Goal: Register for event/course

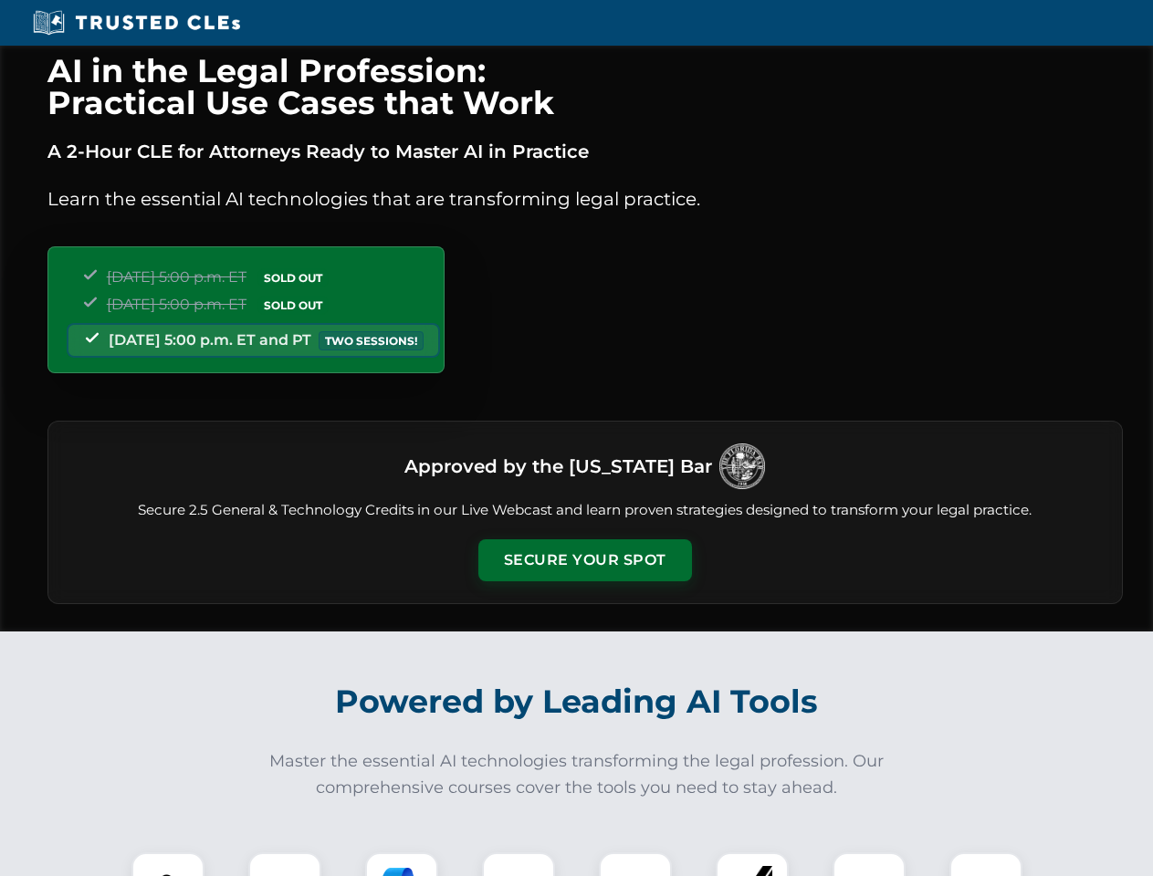
click at [584, 561] on button "Secure Your Spot" at bounding box center [585, 561] width 214 height 42
click at [168, 865] on img at bounding box center [168, 889] width 53 height 53
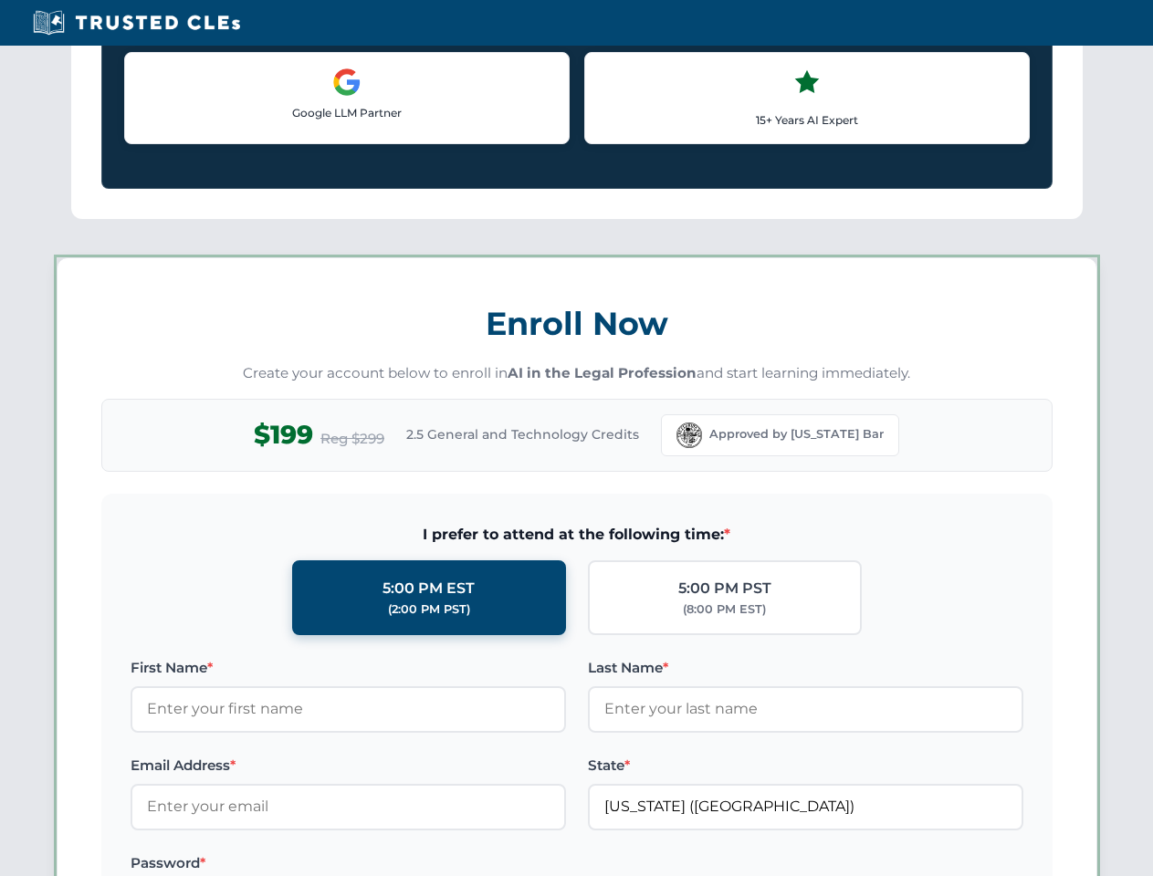
click at [402, 865] on label "Password *" at bounding box center [348, 864] width 435 height 22
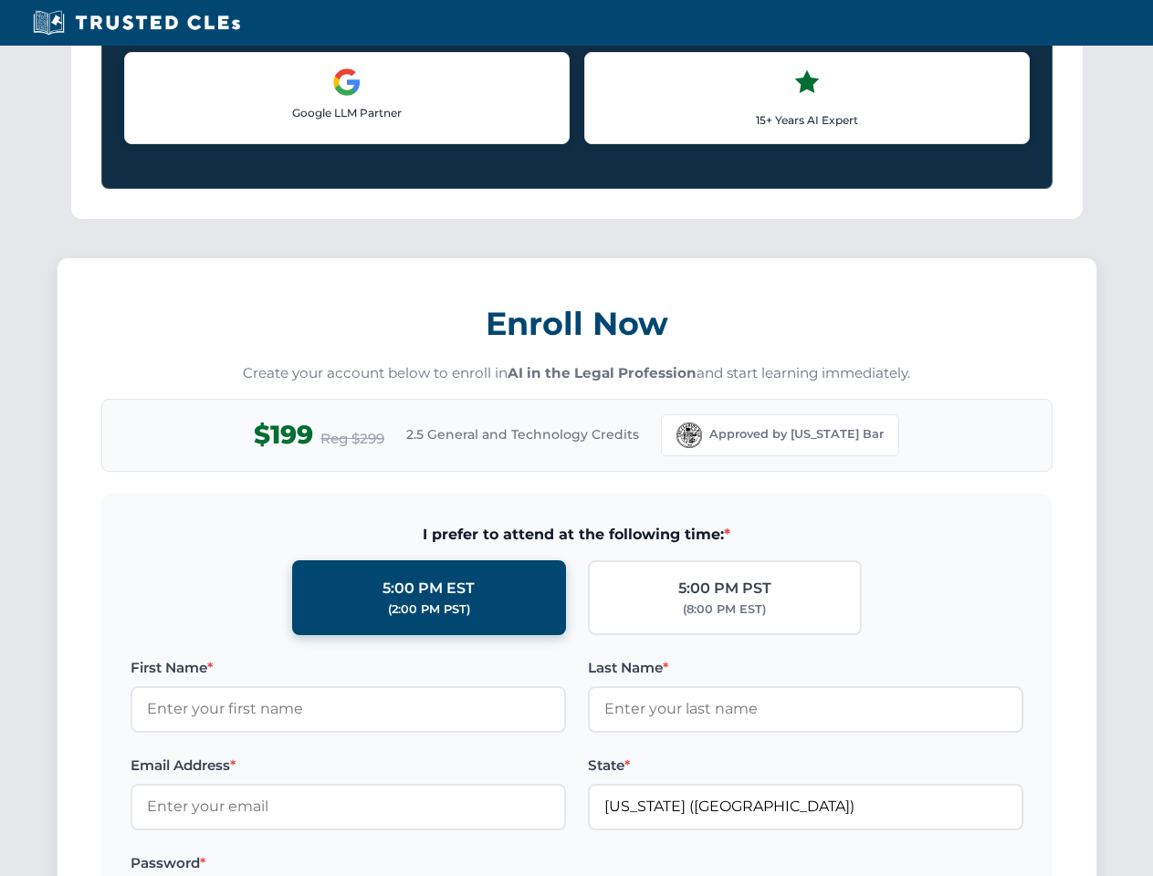
scroll to position [1792, 0]
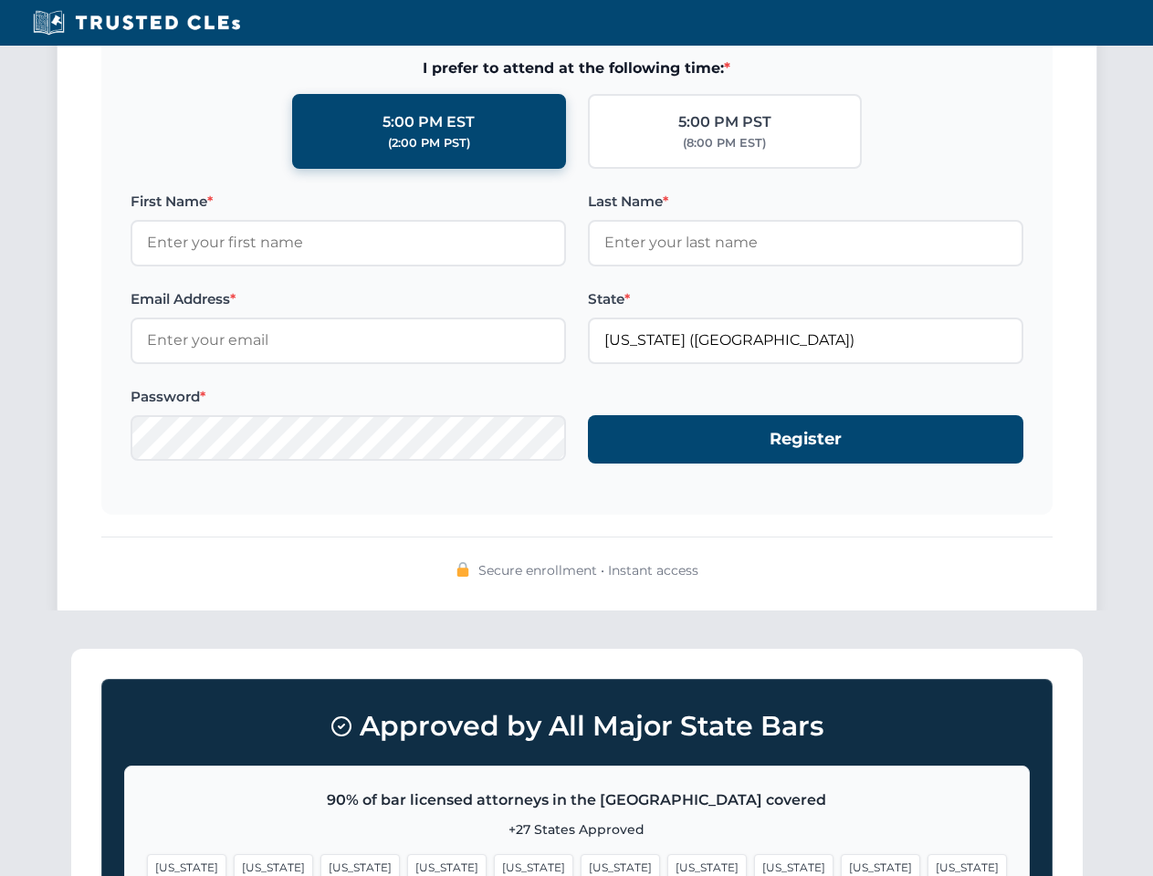
click at [841, 865] on span "[US_STATE]" at bounding box center [880, 868] width 79 height 26
